Goal: Information Seeking & Learning: Learn about a topic

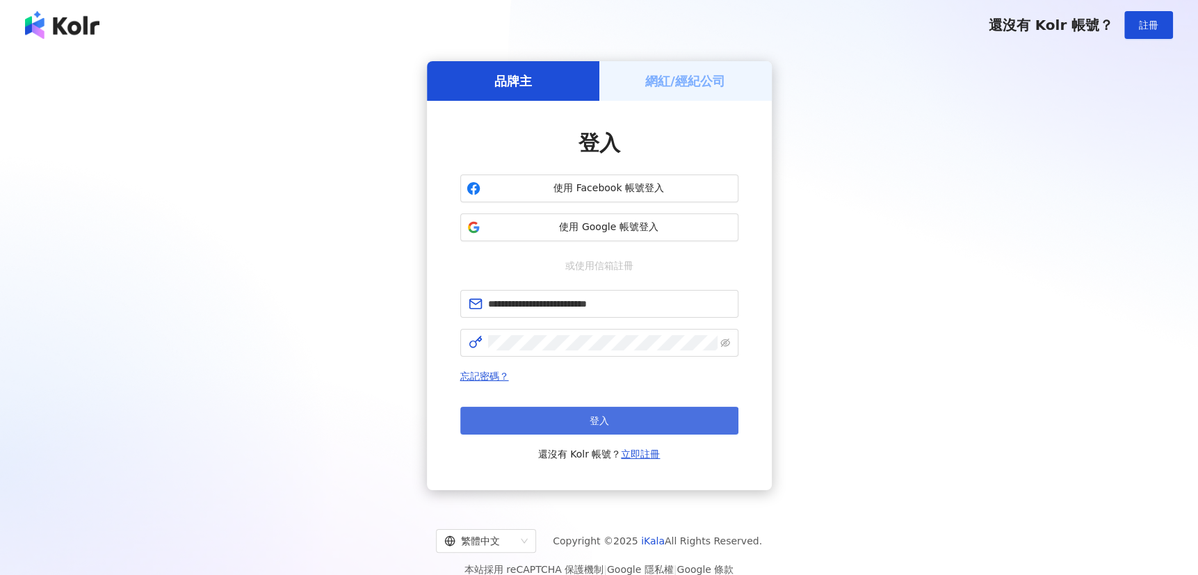
click at [644, 410] on button "登入" at bounding box center [599, 421] width 278 height 28
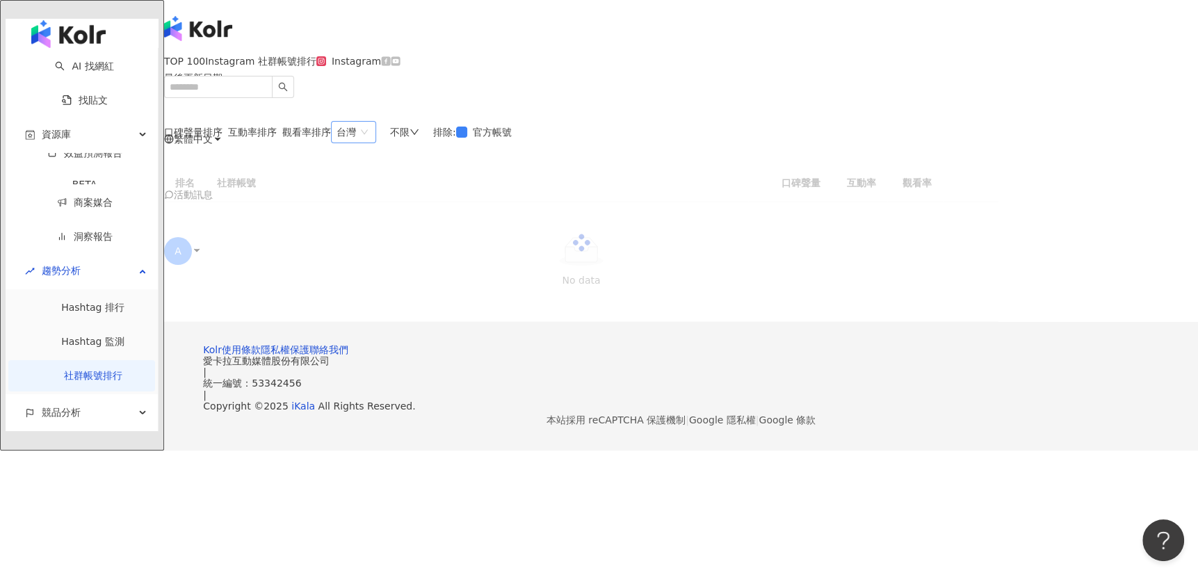
click at [370, 142] on span "台灣" at bounding box center [353, 132] width 34 height 21
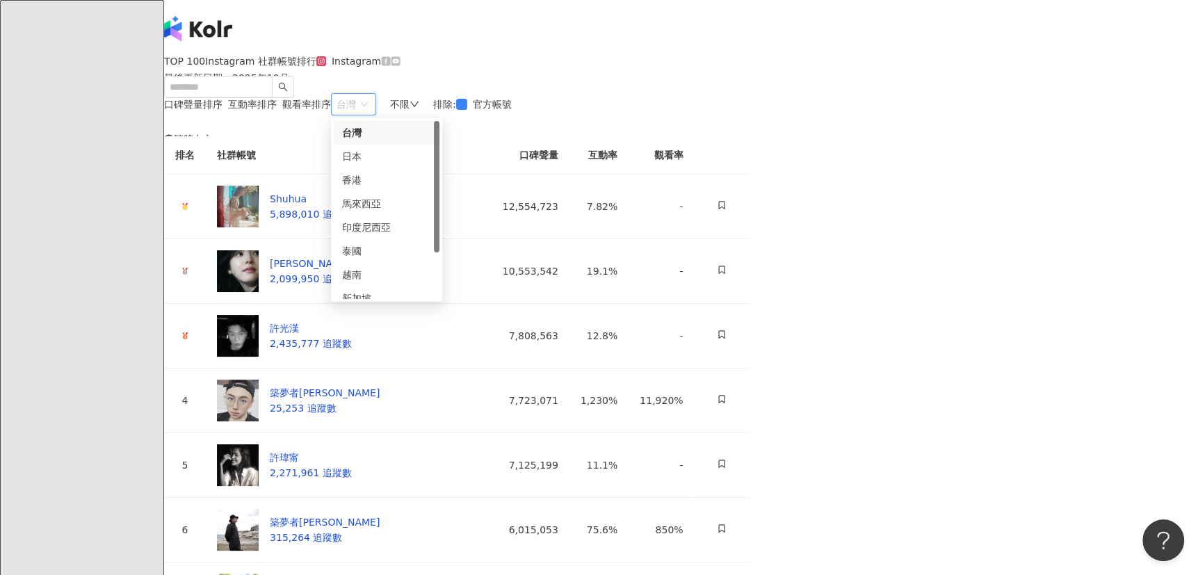
click at [726, 83] on div "TOP 100 Instagram 社群帳號排行 最後更新日期 ： 2025年10月 Instagram" at bounding box center [681, 75] width 1034 height 38
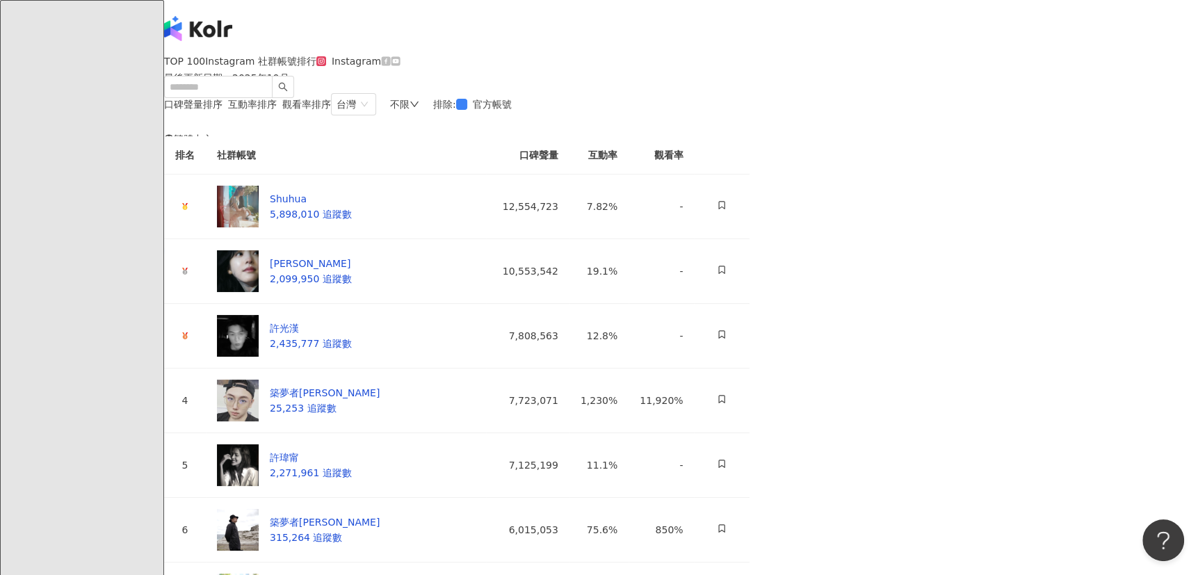
click at [517, 115] on div "台灣 tw jp 台灣 日本 香港 馬來西亞 印度尼西亞 泰國 越南 新加坡 韓國 不限 排除 : 官方帳號" at bounding box center [424, 104] width 186 height 22
click at [419, 110] on div "不限" at bounding box center [404, 104] width 29 height 11
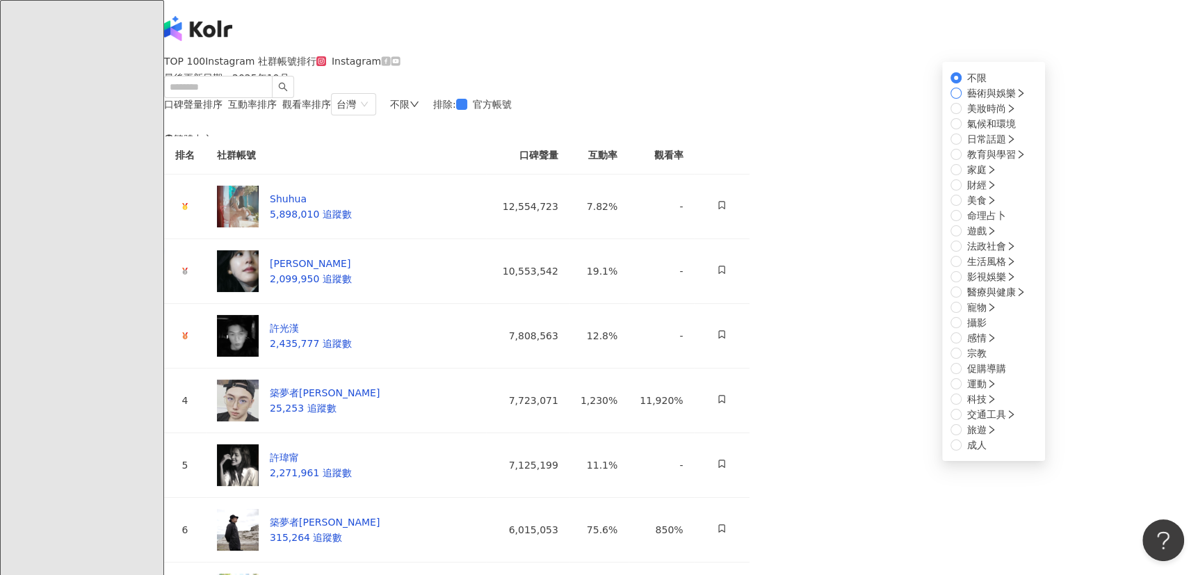
click at [961, 101] on span "藝術與娛樂" at bounding box center [996, 92] width 70 height 15
click at [961, 116] on span "美妝時尚" at bounding box center [991, 108] width 60 height 15
click at [961, 131] on span "氣候和環境" at bounding box center [991, 123] width 60 height 15
click at [961, 147] on span "日常話題" at bounding box center [991, 138] width 60 height 15
click at [961, 162] on span "教育與學習" at bounding box center [996, 154] width 70 height 15
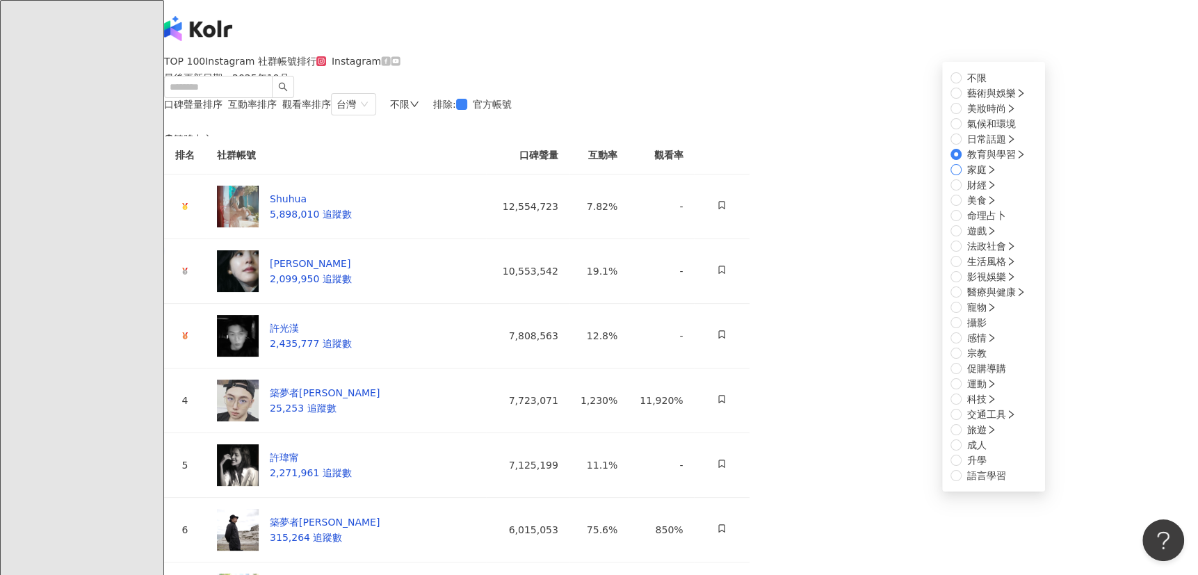
click at [961, 177] on span "家庭" at bounding box center [981, 169] width 40 height 15
click at [950, 193] on label "財經" at bounding box center [975, 184] width 51 height 15
click at [961, 208] on span "美食" at bounding box center [981, 200] width 40 height 15
click at [961, 223] on span "命理占卜" at bounding box center [986, 215] width 50 height 15
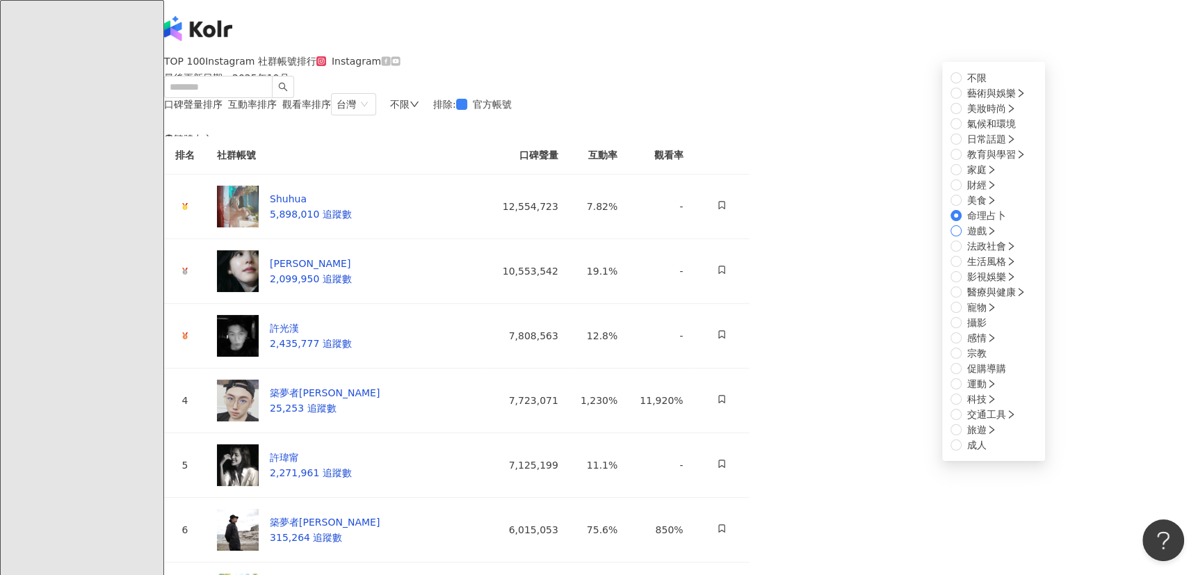
click at [950, 238] on label "遊戲" at bounding box center [975, 230] width 51 height 15
click at [961, 254] on span "法政社會" at bounding box center [991, 245] width 60 height 15
click at [950, 269] on label "生活風格" at bounding box center [985, 261] width 71 height 15
click at [961, 284] on span "影視娛樂" at bounding box center [991, 276] width 60 height 15
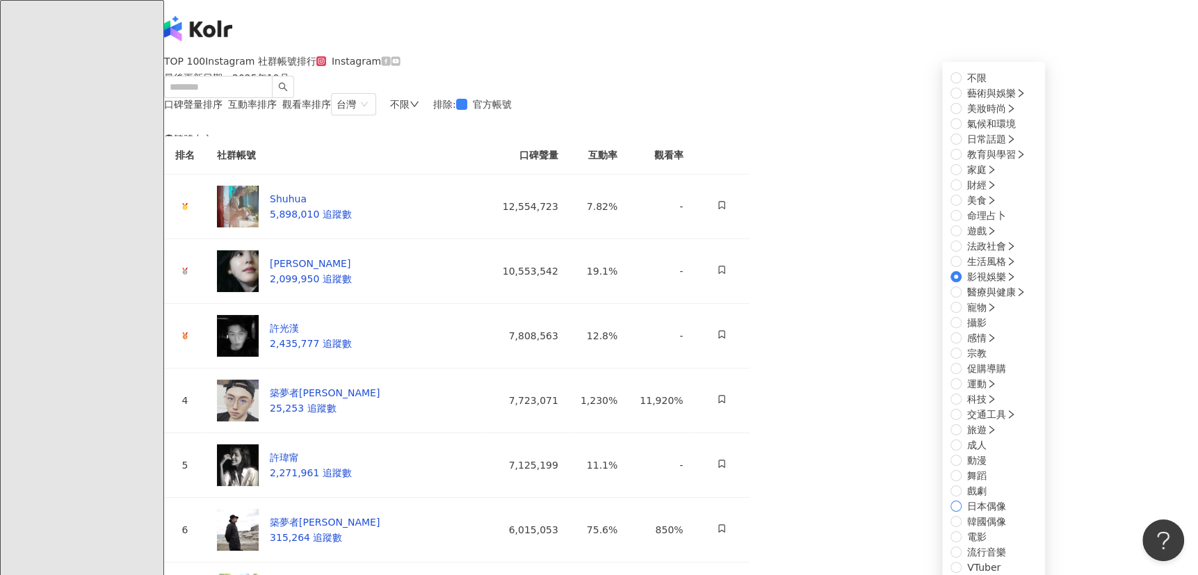
scroll to position [19, 0]
click at [961, 300] on span "醫療與健康" at bounding box center [996, 291] width 70 height 15
click at [961, 315] on span "寵物" at bounding box center [981, 307] width 40 height 15
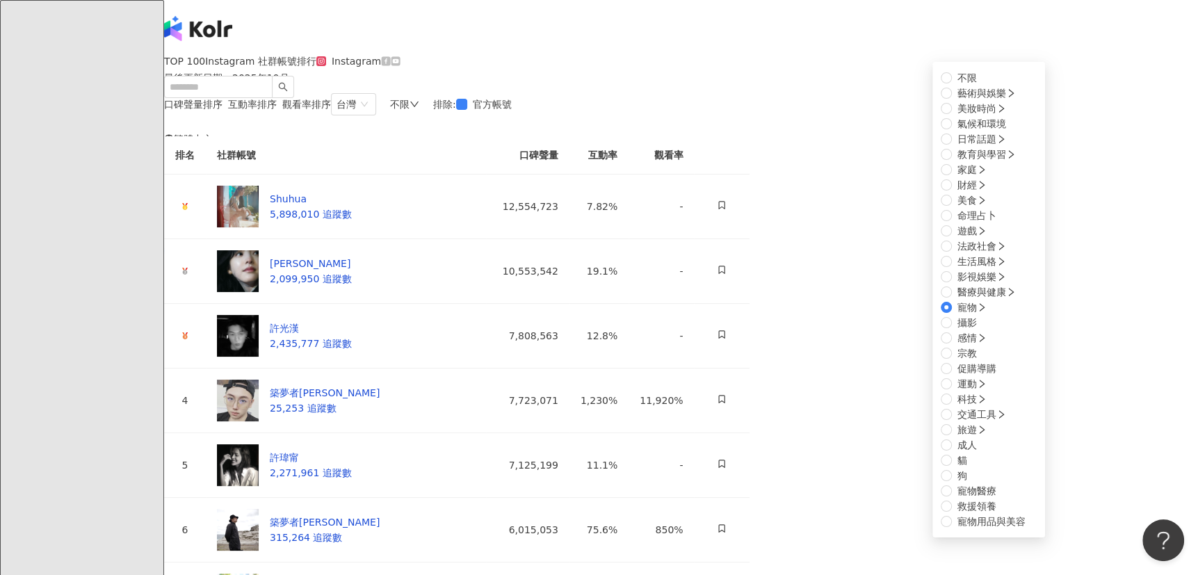
scroll to position [316, 0]
click at [952, 345] on span "感情" at bounding box center [972, 337] width 40 height 15
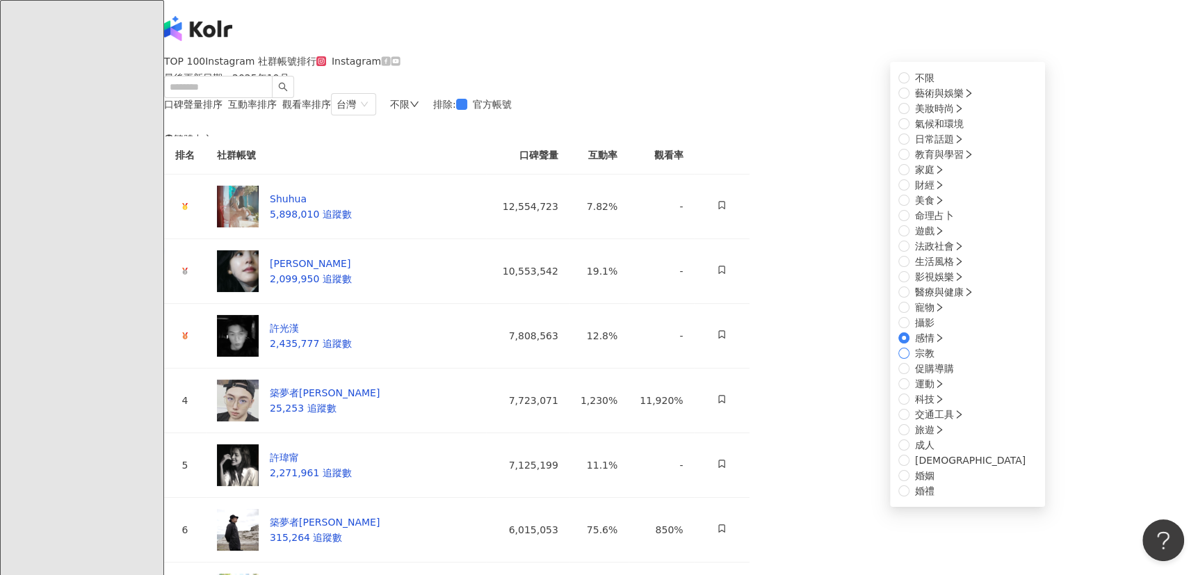
scroll to position [442, 0]
click at [909, 376] on span "運動" at bounding box center [929, 383] width 40 height 15
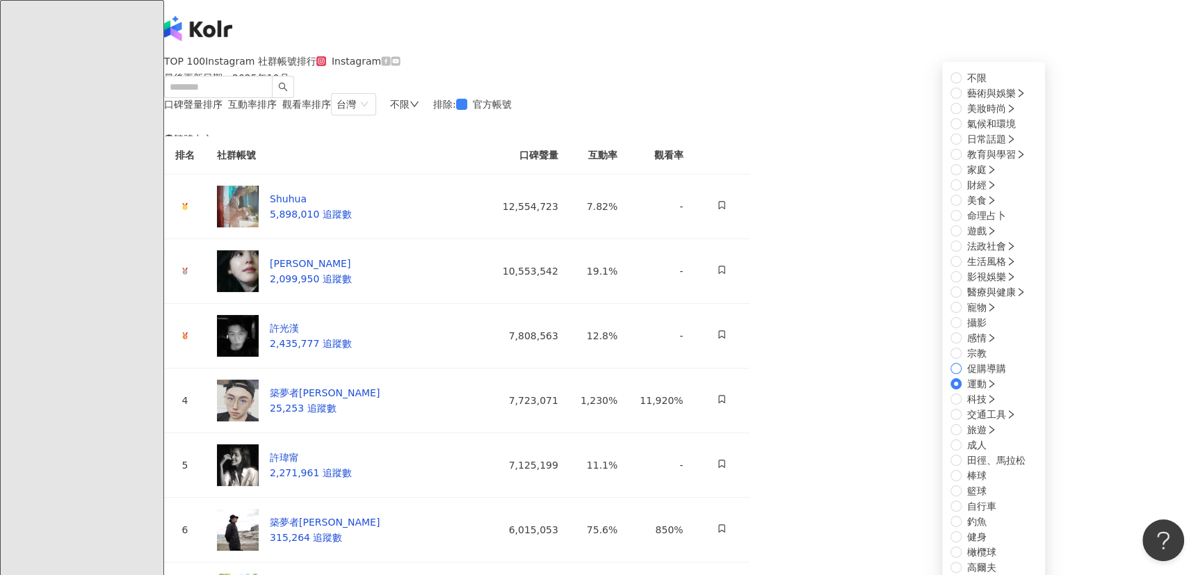
click at [950, 361] on label "促購導購" at bounding box center [980, 368] width 61 height 15
click at [961, 391] on span "科技" at bounding box center [981, 398] width 40 height 15
click at [961, 468] on span "3C家電" at bounding box center [983, 475] width 44 height 15
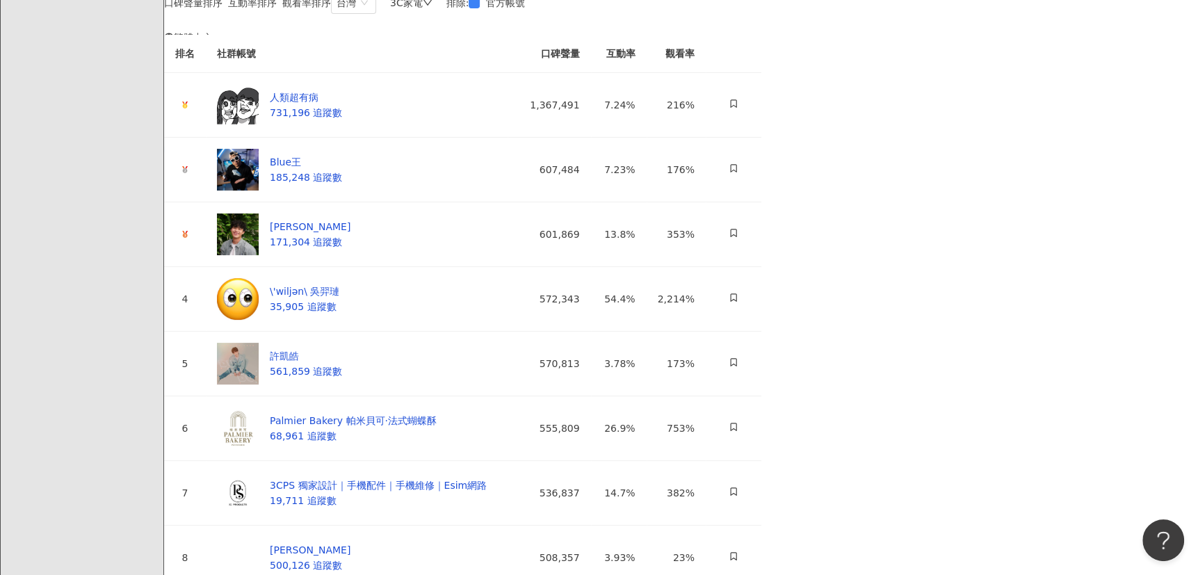
scroll to position [126, 0]
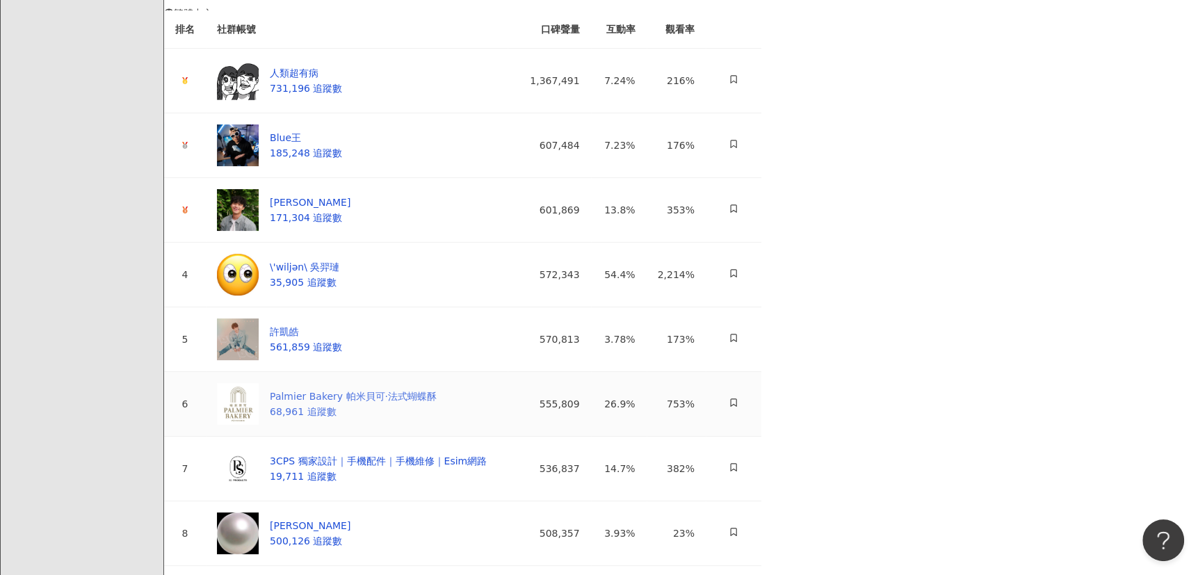
click at [437, 404] on div "Palmier Bakery 帕米貝可·法式蝴蝶酥" at bounding box center [353, 396] width 167 height 15
click at [339, 275] on div "\'wiljən\ 吳羿璉" at bounding box center [305, 266] width 70 height 15
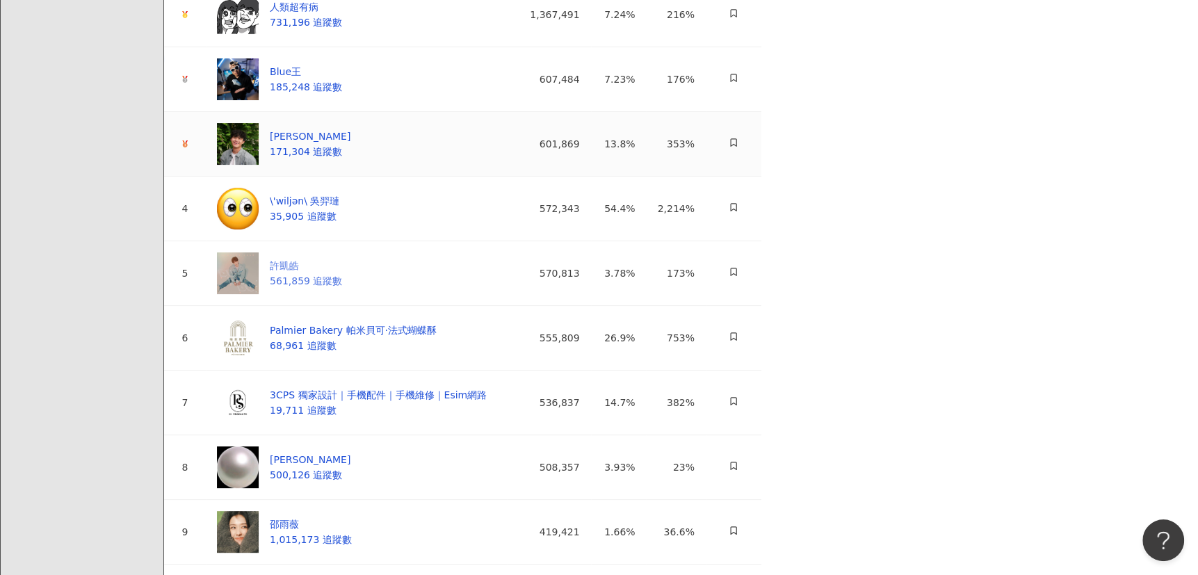
scroll to position [379, 0]
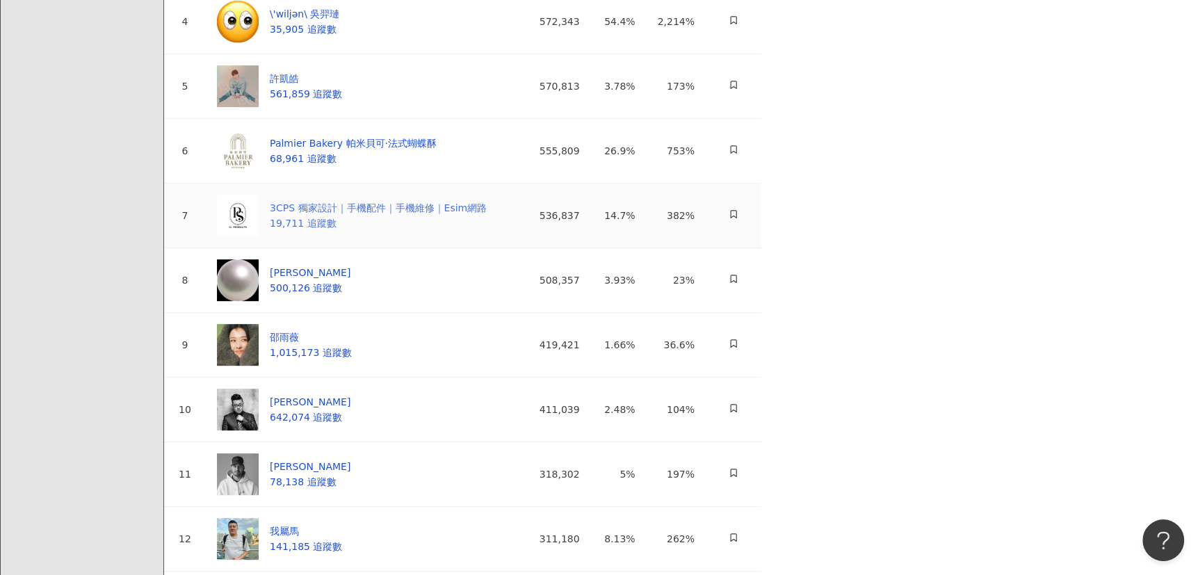
click at [487, 215] on div "3CPS 獨家設計｜手機配件｜手機維修｜Esim網路" at bounding box center [378, 207] width 217 height 15
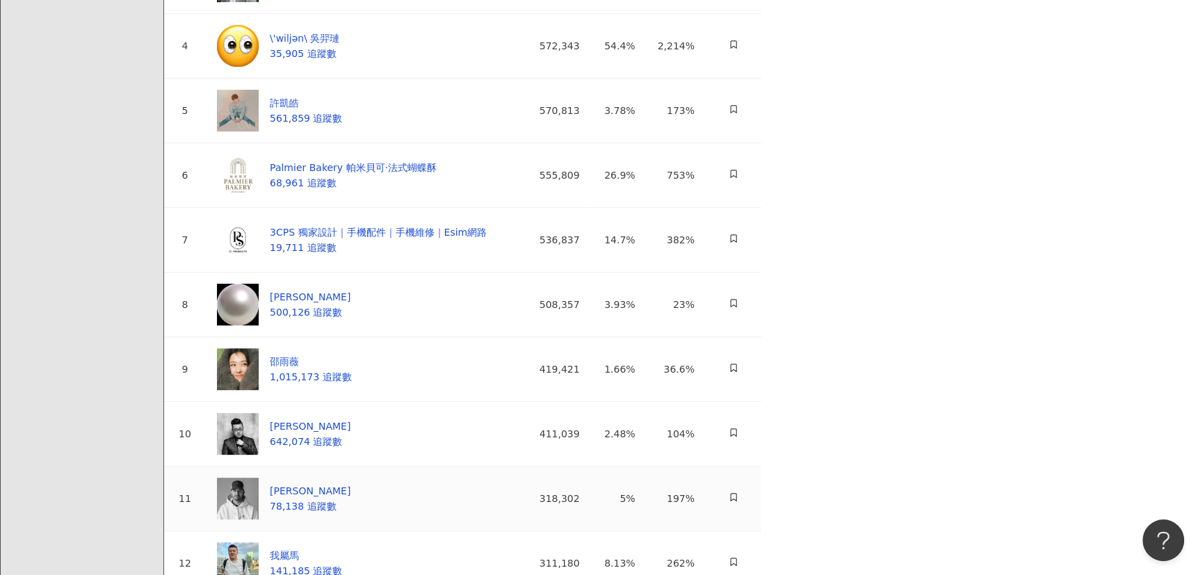
scroll to position [0, 0]
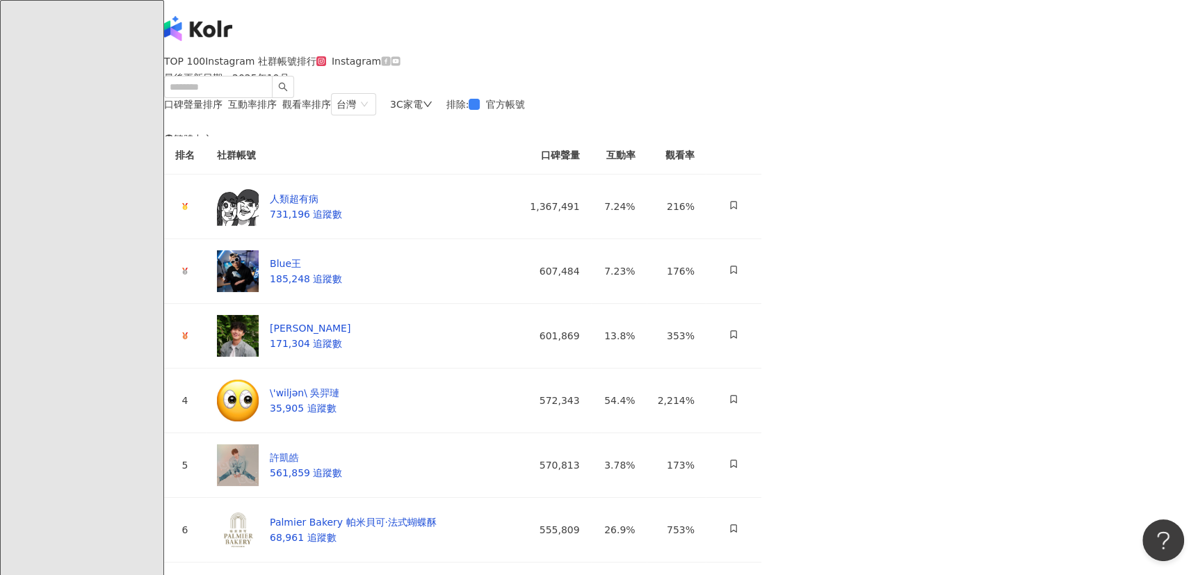
click at [400, 67] on div "Instagram" at bounding box center [358, 61] width 84 height 11
click at [390, 65] on icon at bounding box center [385, 60] width 9 height 9
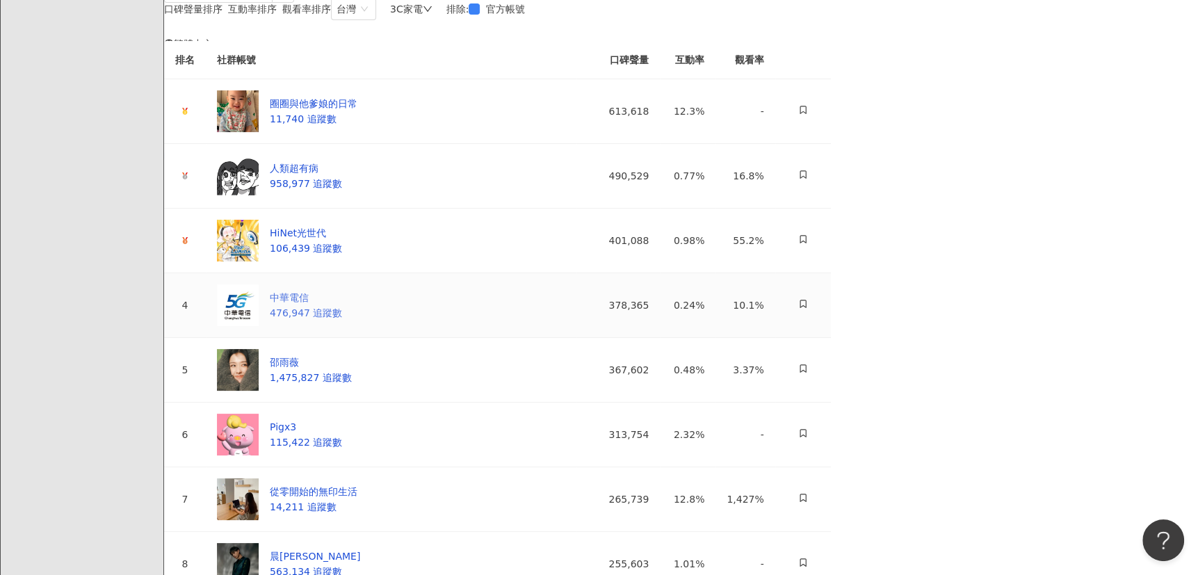
scroll to position [126, 0]
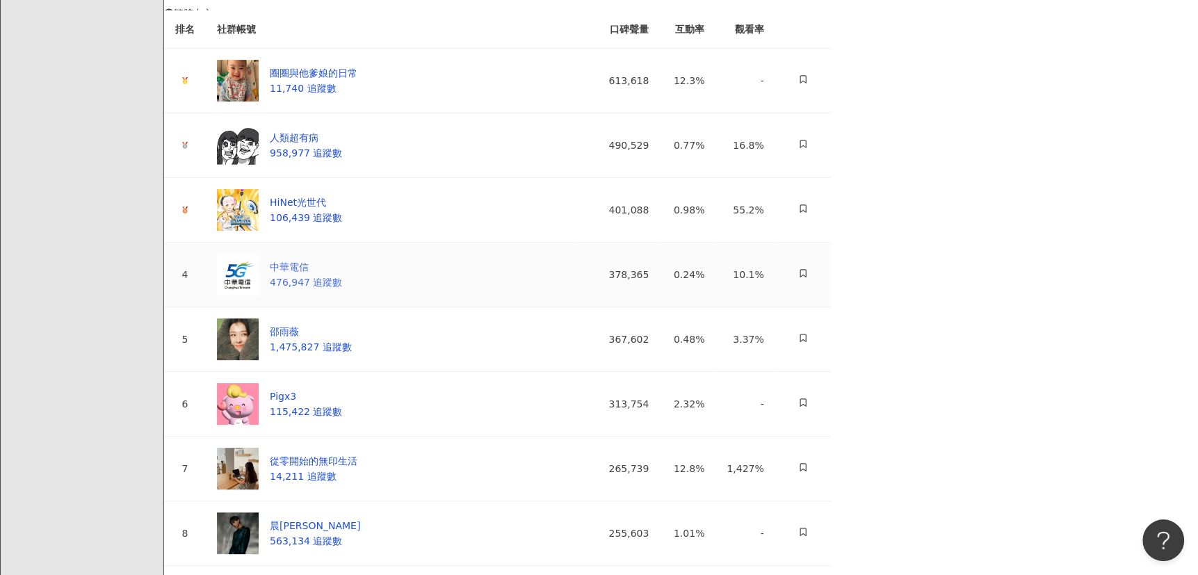
click at [342, 275] on div "中華電信" at bounding box center [306, 266] width 72 height 15
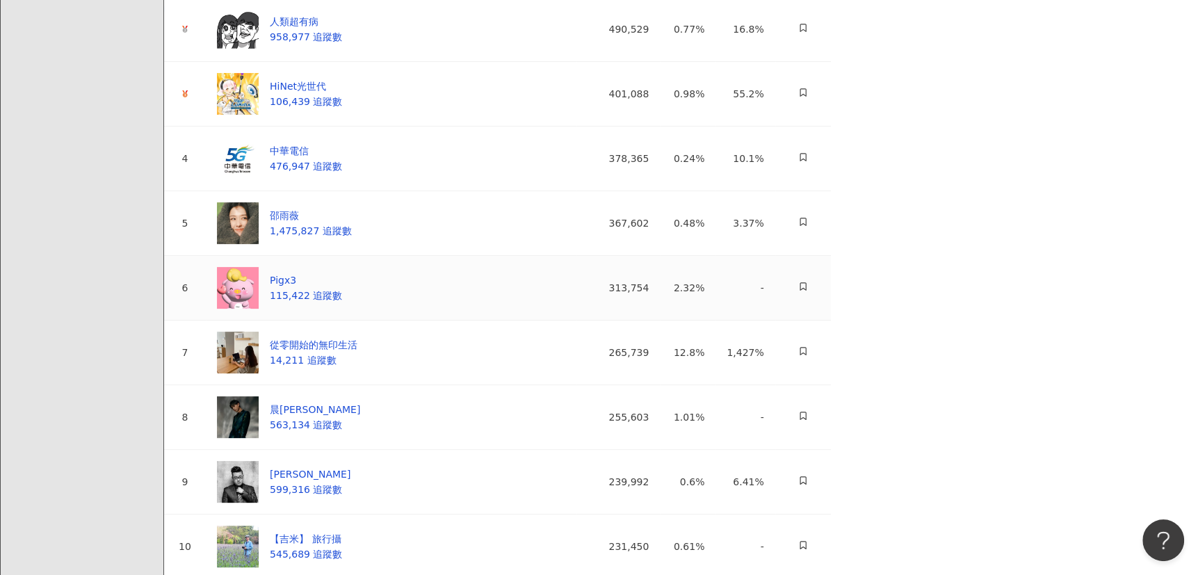
scroll to position [0, 0]
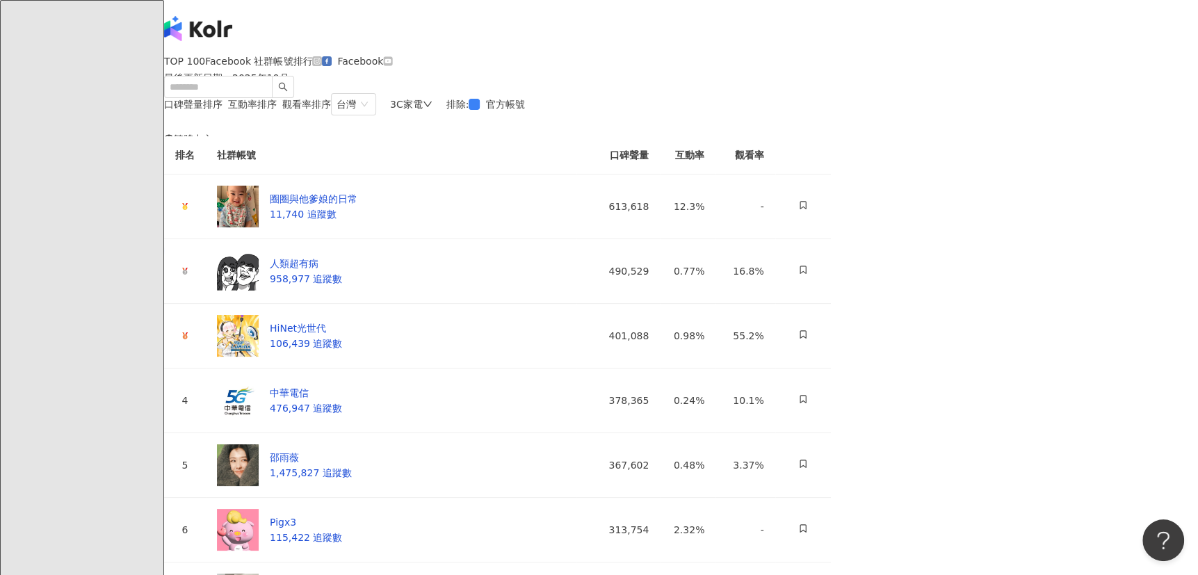
click at [392, 64] on icon at bounding box center [388, 61] width 8 height 6
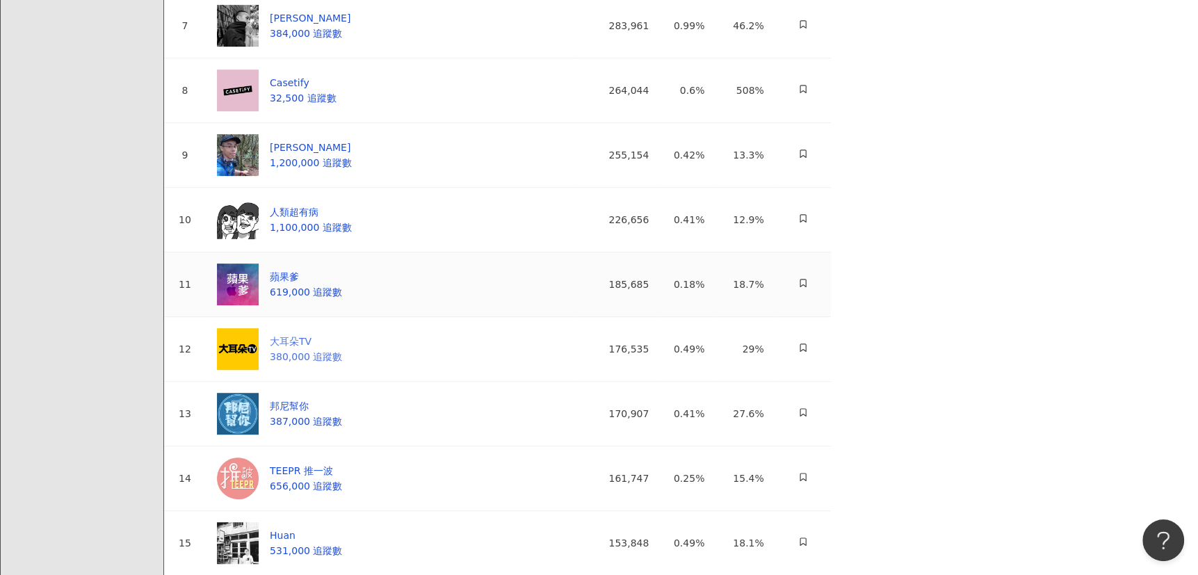
scroll to position [758, 0]
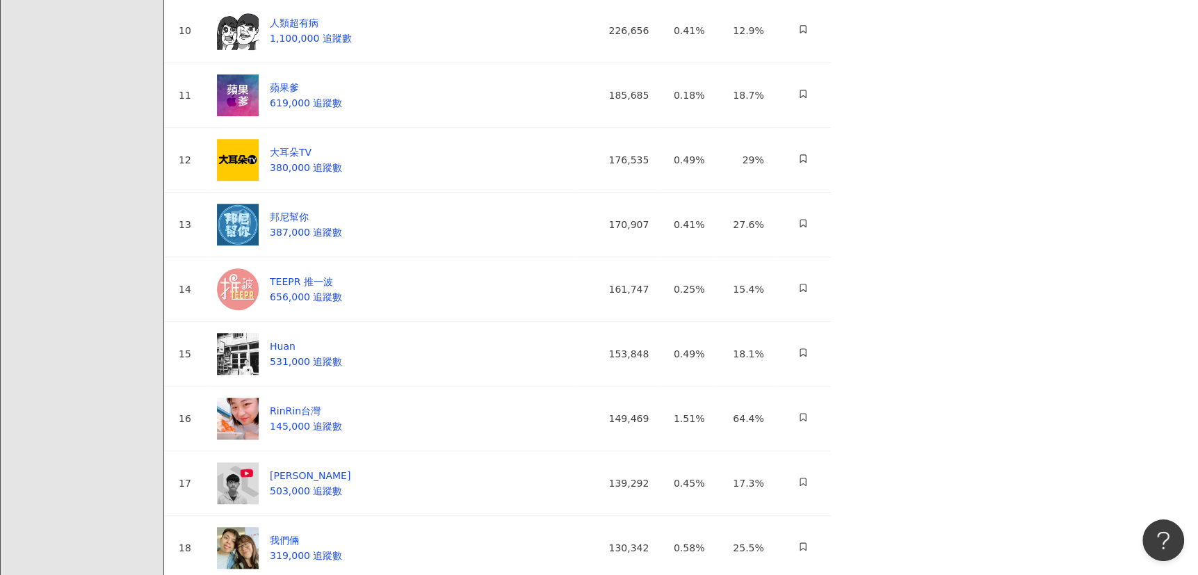
drag, startPoint x: 1171, startPoint y: 147, endPoint x: 1181, endPoint y: 133, distance: 16.8
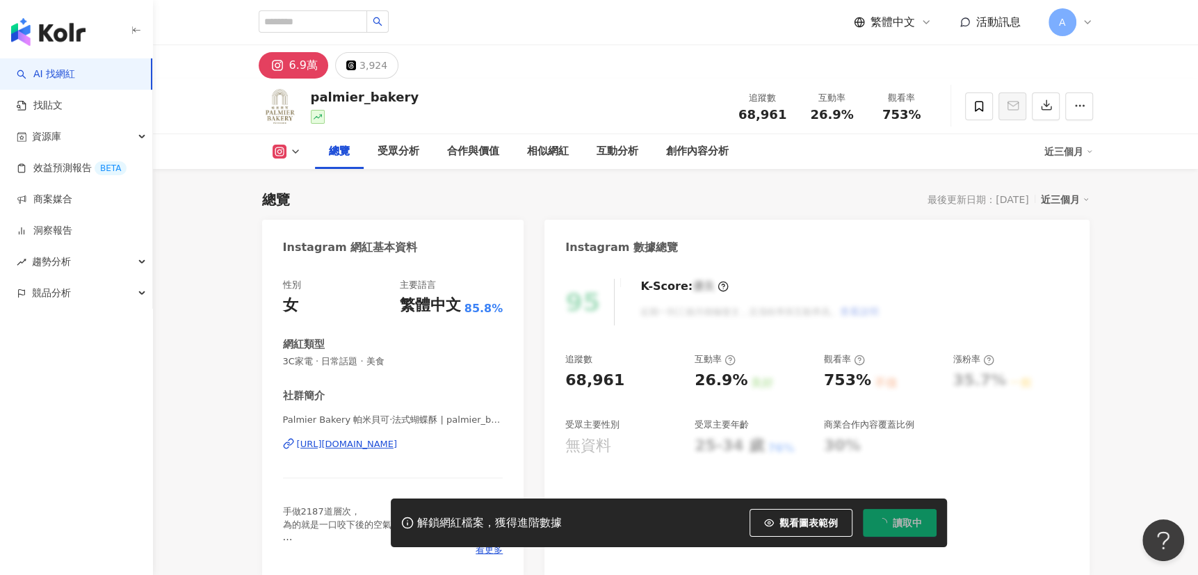
click at [398, 446] on div "https://www.instagram.com/palmier_bakery/" at bounding box center [347, 444] width 101 height 13
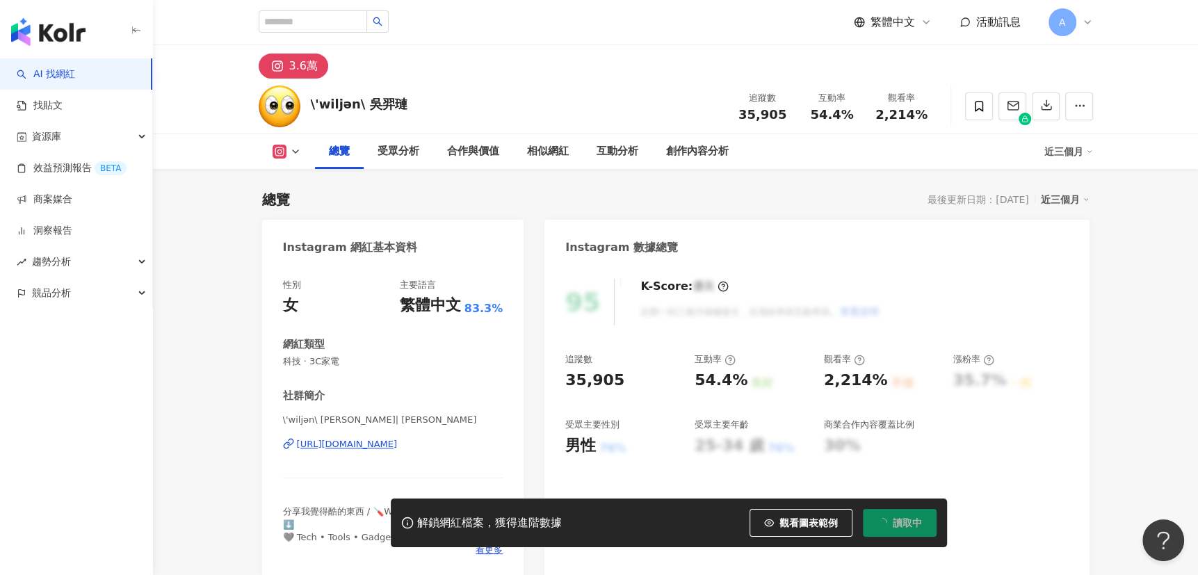
click at [398, 448] on div "https://www.instagram.com/weelian/" at bounding box center [347, 444] width 101 height 13
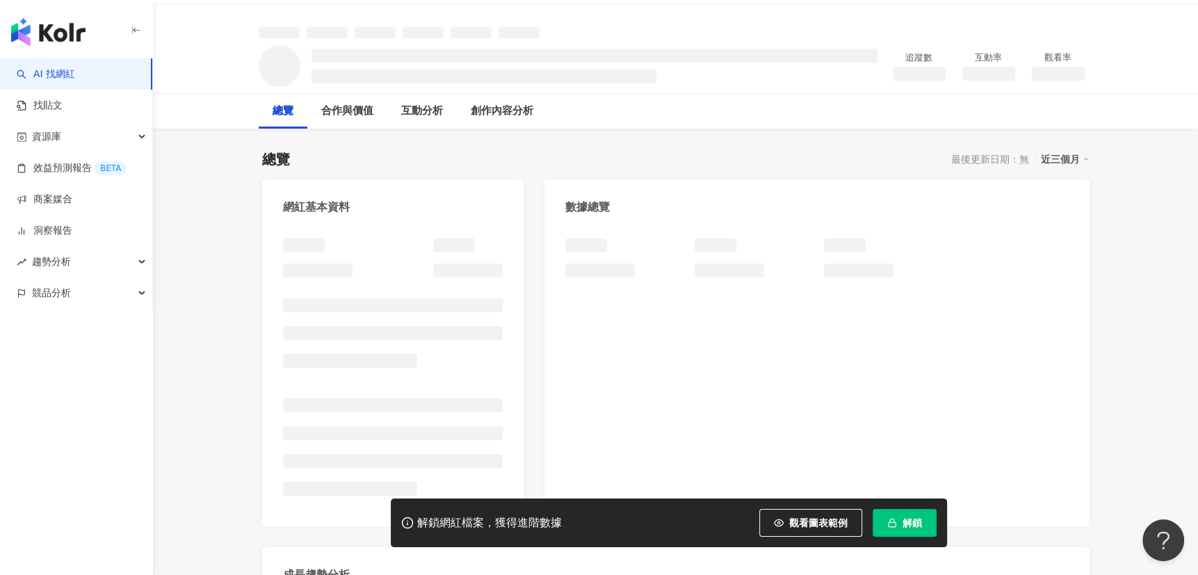
scroll to position [49, 0]
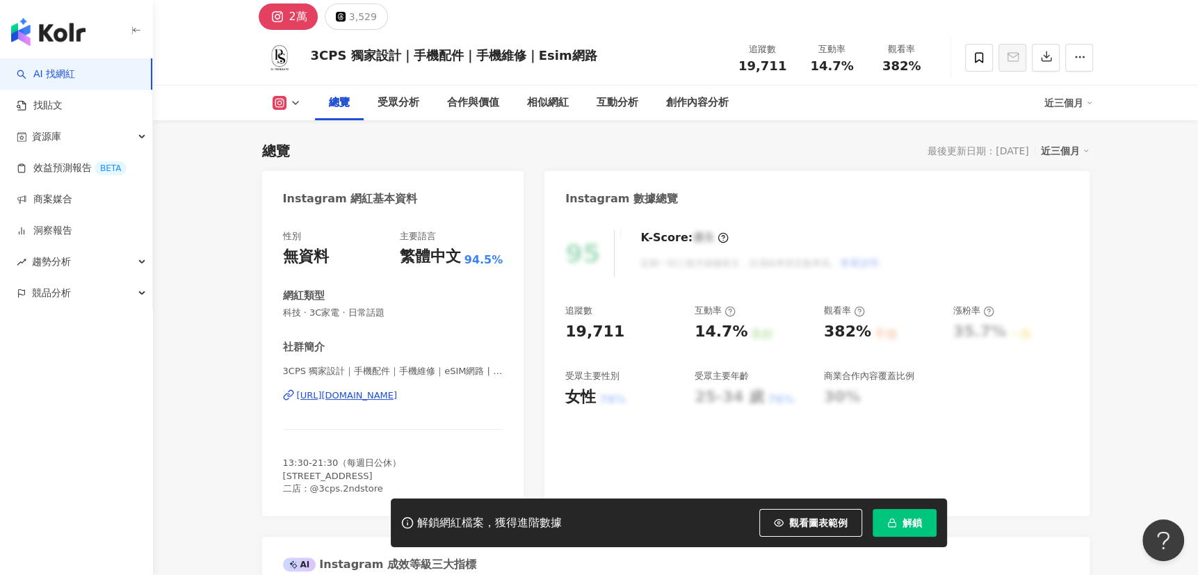
click at [373, 389] on div "https://www.instagram.com/3c_p.s/" at bounding box center [347, 395] width 101 height 13
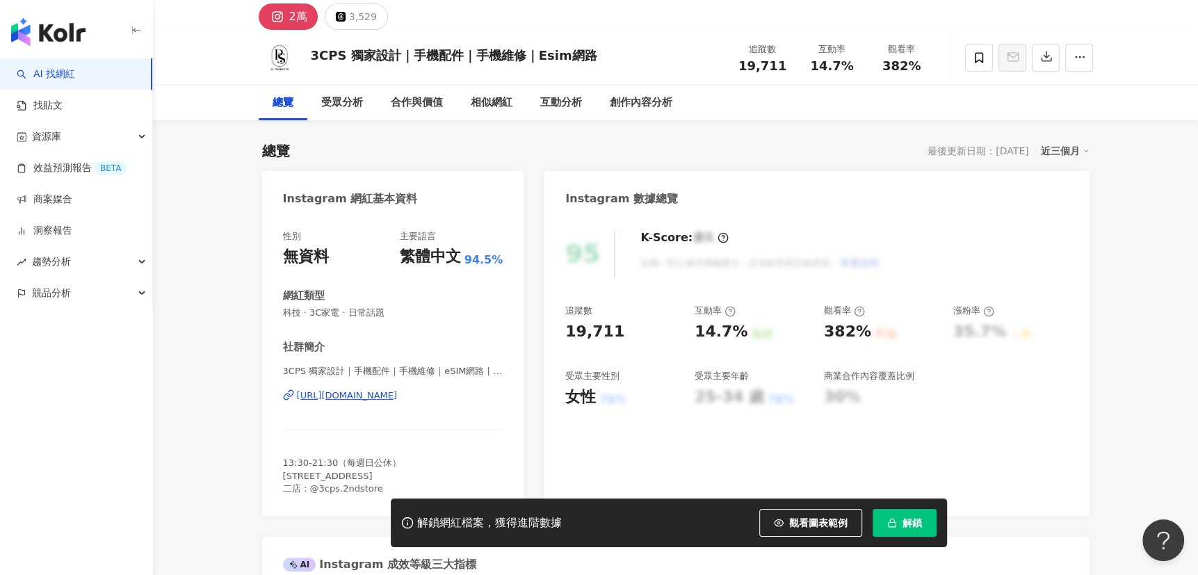
scroll to position [111, 0]
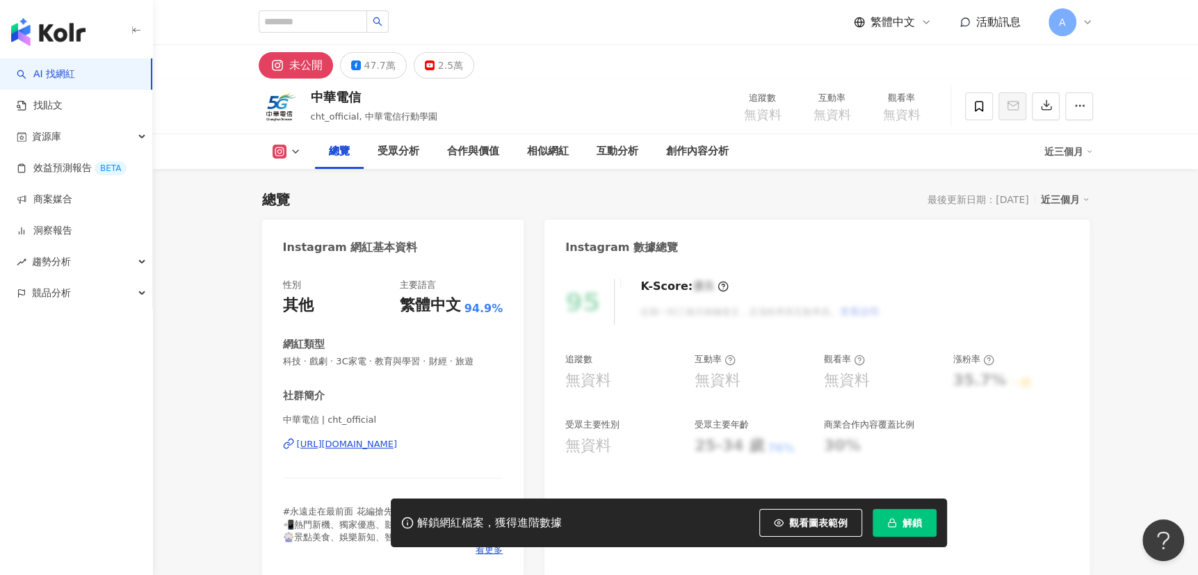
scroll to position [126, 0]
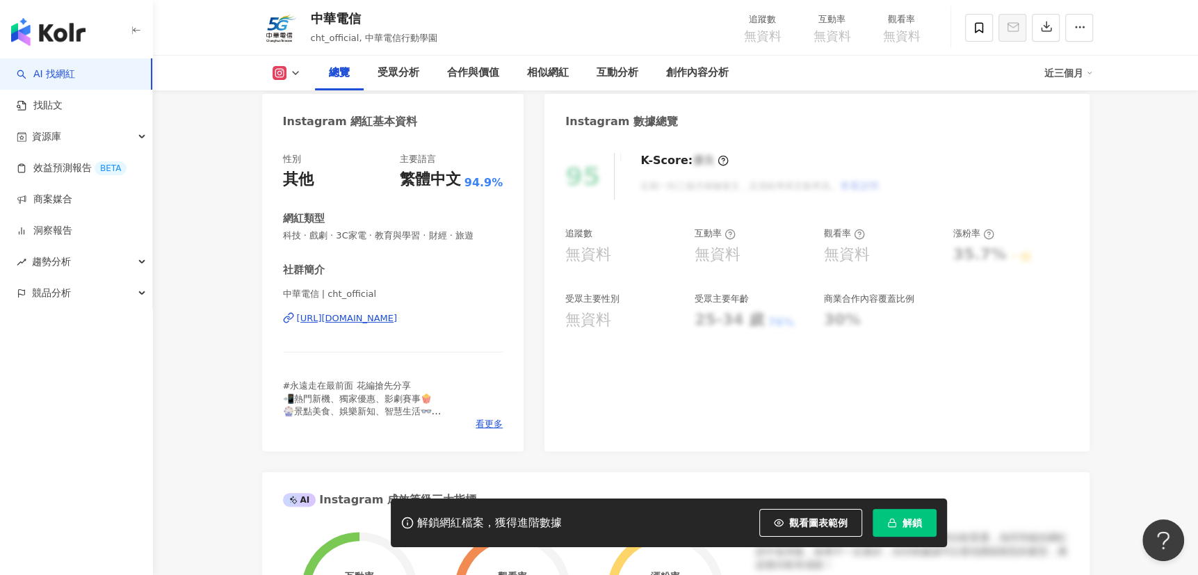
click at [398, 316] on div "[URL][DOMAIN_NAME]" at bounding box center [347, 318] width 101 height 13
